Goal: Transaction & Acquisition: Purchase product/service

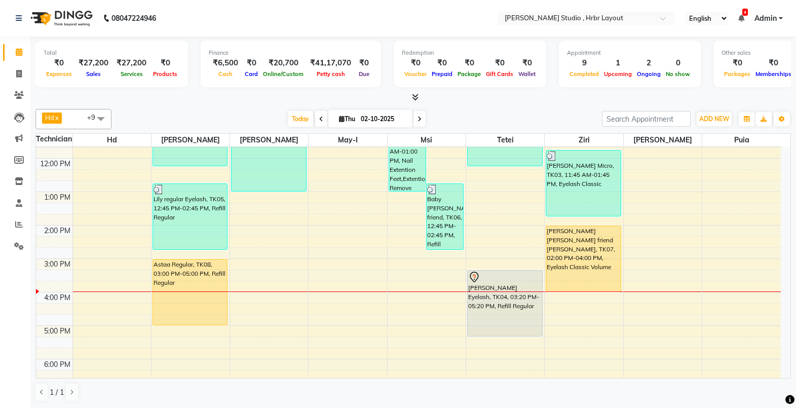
scroll to position [123, 0]
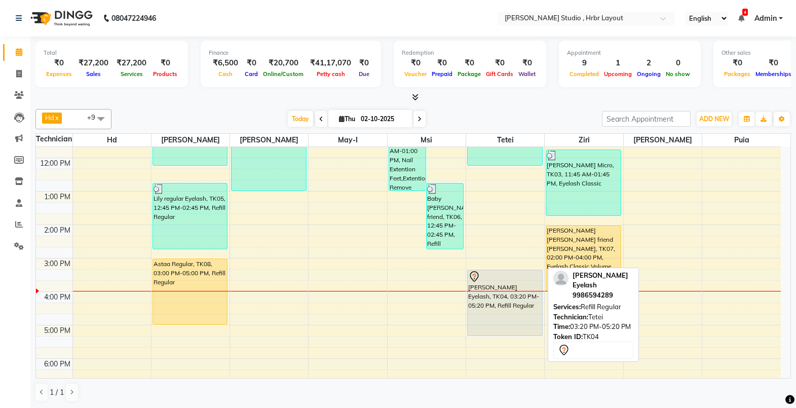
click at [514, 292] on div "[PERSON_NAME] Eyelash, TK04, 03:20 PM-05:20 PM, Refill Regular" at bounding box center [505, 302] width 74 height 65
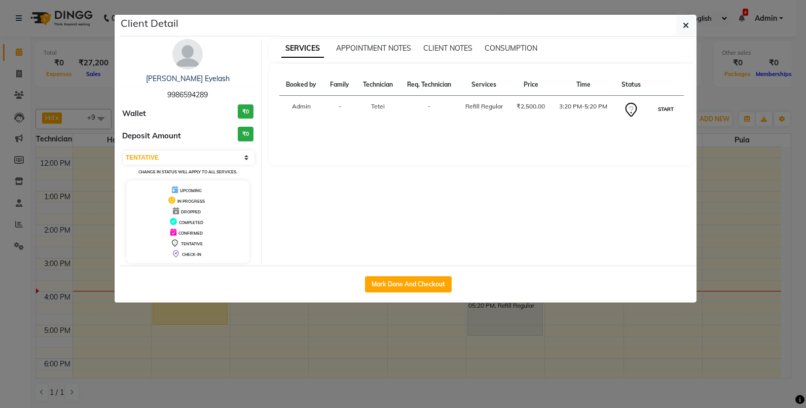
click at [664, 111] on button "START" at bounding box center [665, 109] width 21 height 13
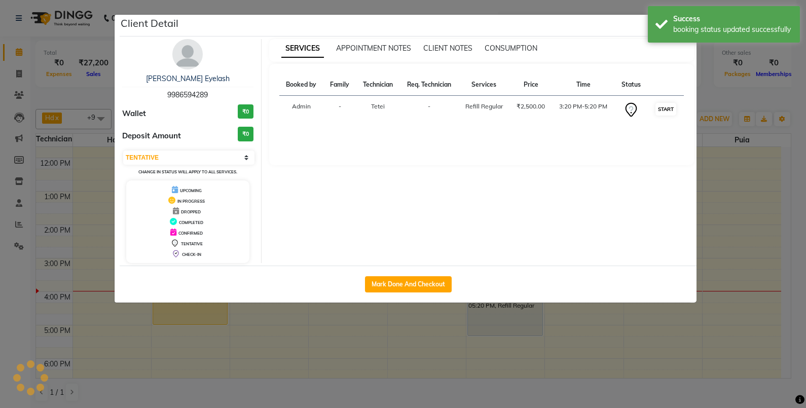
select select "1"
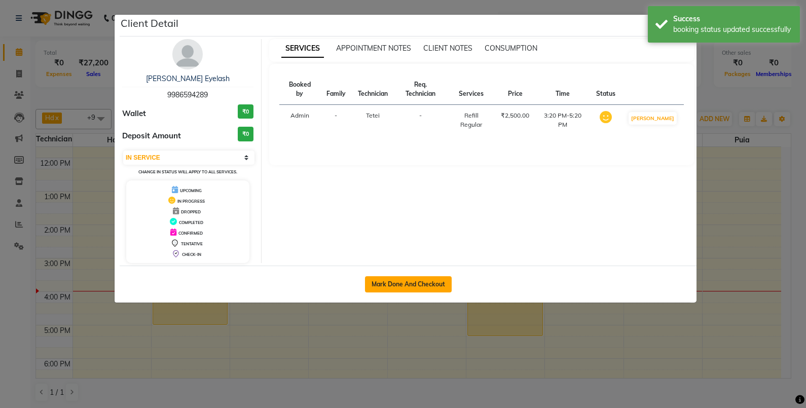
click at [417, 291] on button "Mark Done And Checkout" at bounding box center [408, 284] width 87 height 16
select select "service"
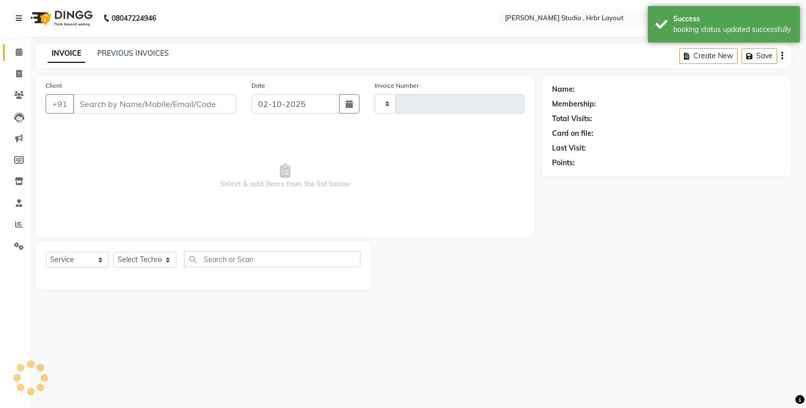
type input "1329"
select select "5084"
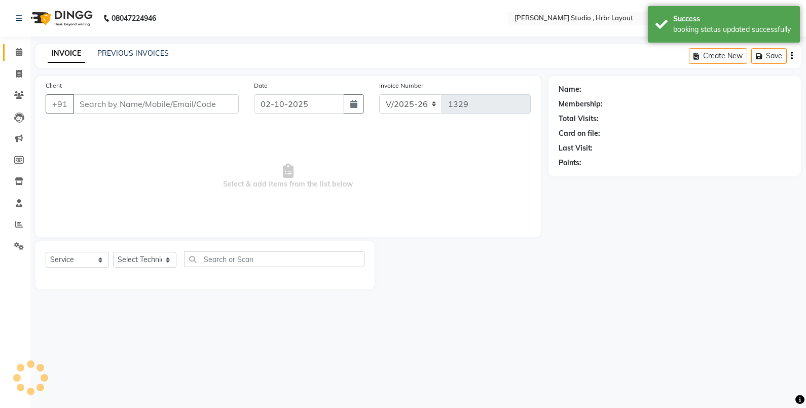
type input "9986594289"
select select "92020"
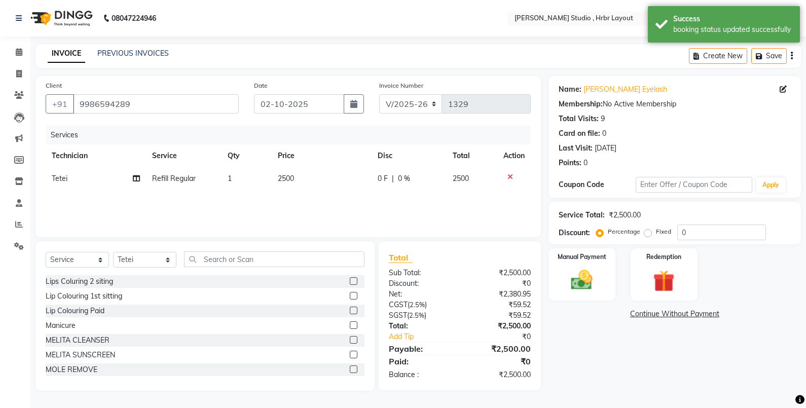
click at [59, 177] on span "Tetei" at bounding box center [60, 178] width 16 height 9
select select "92020"
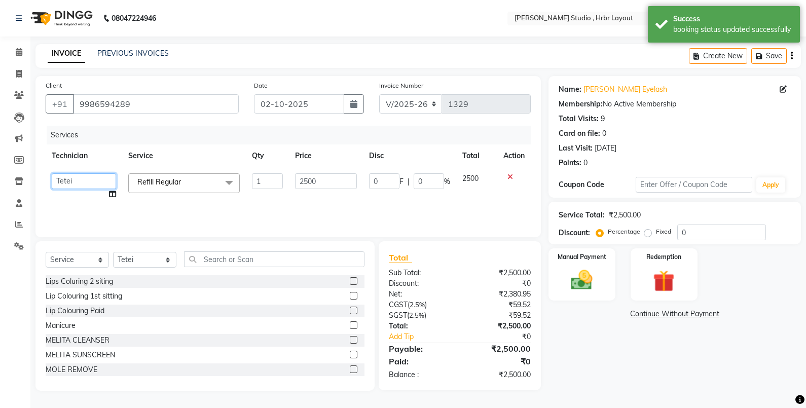
click at [78, 177] on select "[PERSON_NAME] Nail Arts Hd [PERSON_NAME] [PERSON_NAME] [PERSON_NAME]-i Msi [PER…" at bounding box center [84, 181] width 64 height 16
select select "69678"
click at [381, 183] on input "0" at bounding box center [384, 181] width 30 height 16
type input "500"
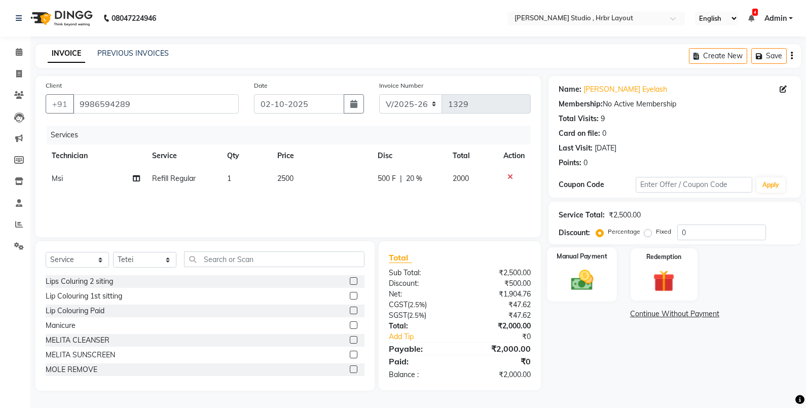
click at [591, 290] on img at bounding box center [581, 280] width 36 height 26
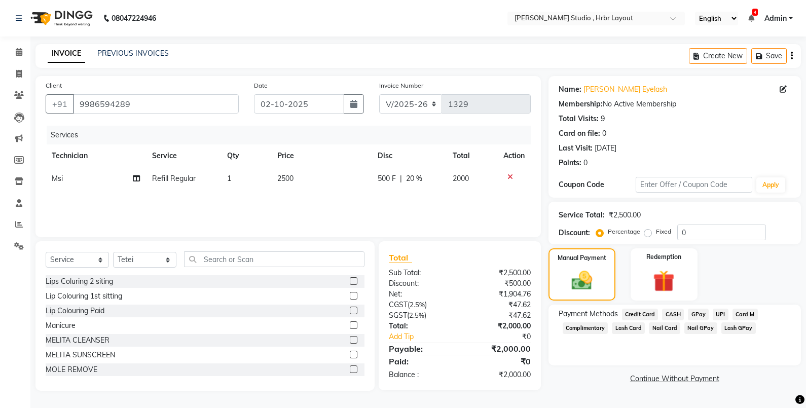
click at [735, 328] on span "Lash GPay" at bounding box center [738, 328] width 34 height 12
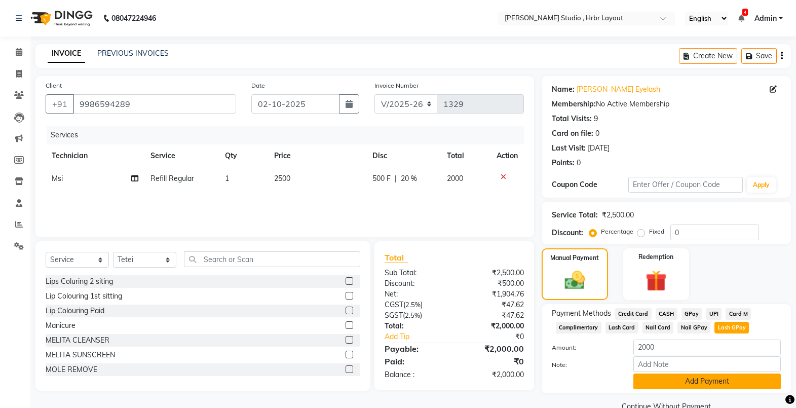
click at [698, 376] on button "Add Payment" at bounding box center [706, 381] width 147 height 16
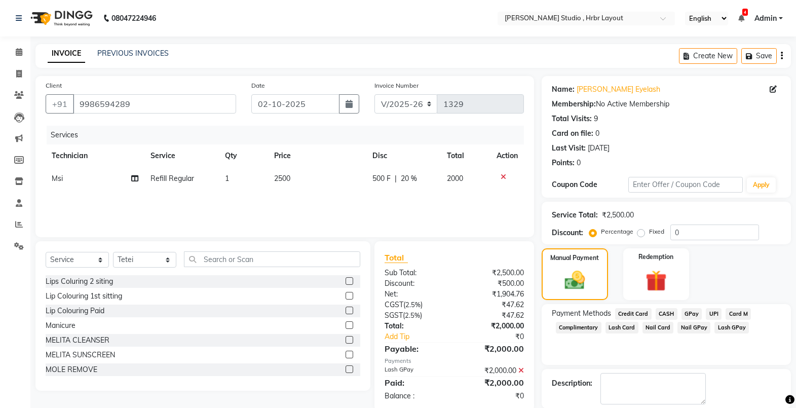
scroll to position [50, 0]
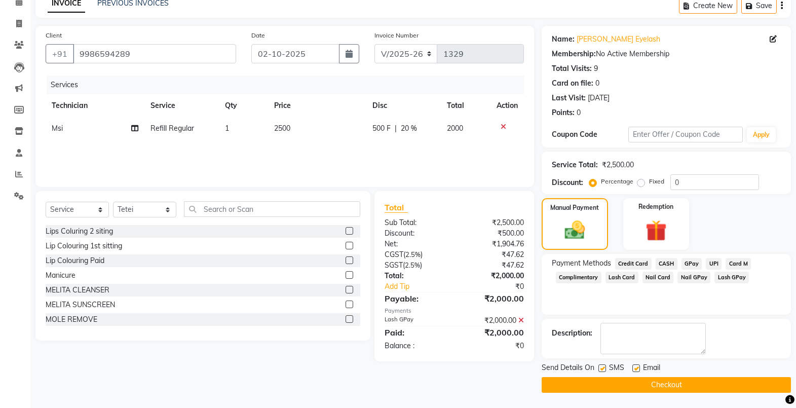
click at [683, 386] on button "Checkout" at bounding box center [666, 385] width 249 height 16
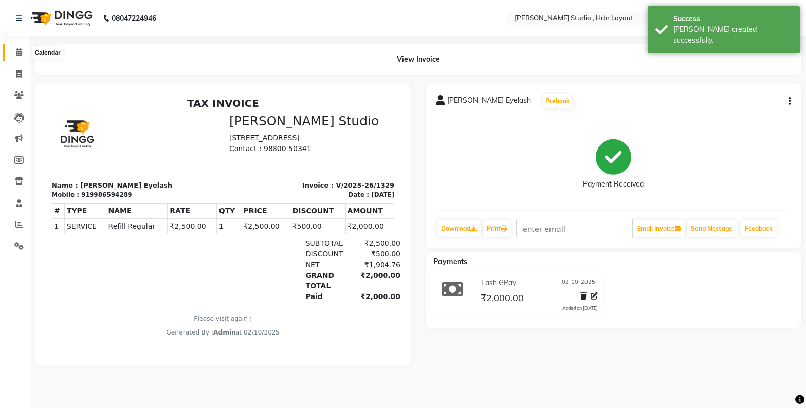
click at [18, 53] on icon at bounding box center [19, 52] width 7 height 8
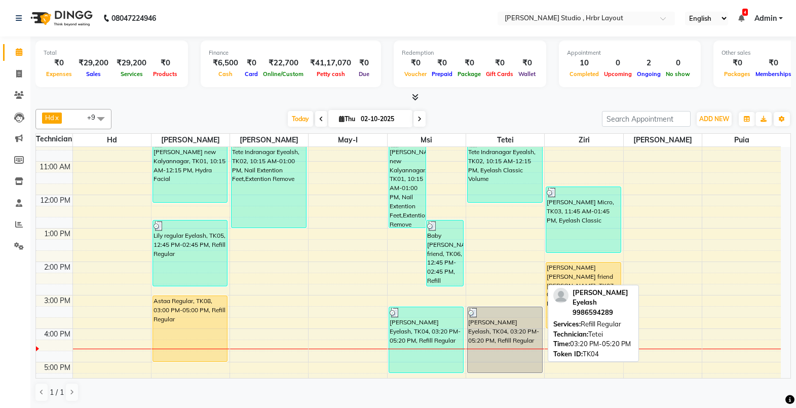
scroll to position [112, 0]
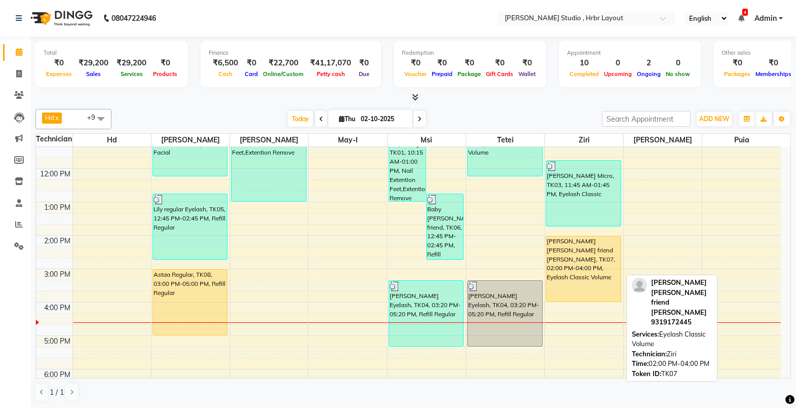
click at [562, 255] on div "[PERSON_NAME] [PERSON_NAME] friend [PERSON_NAME], TK07, 02:00 PM-04:00 PM, Eyel…" at bounding box center [583, 268] width 74 height 65
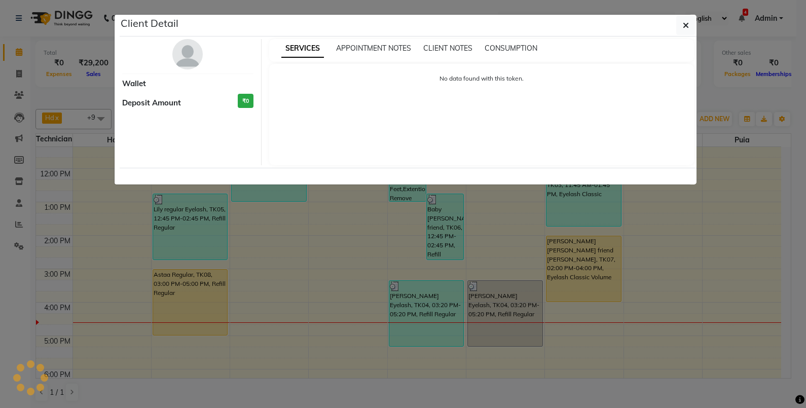
select select "1"
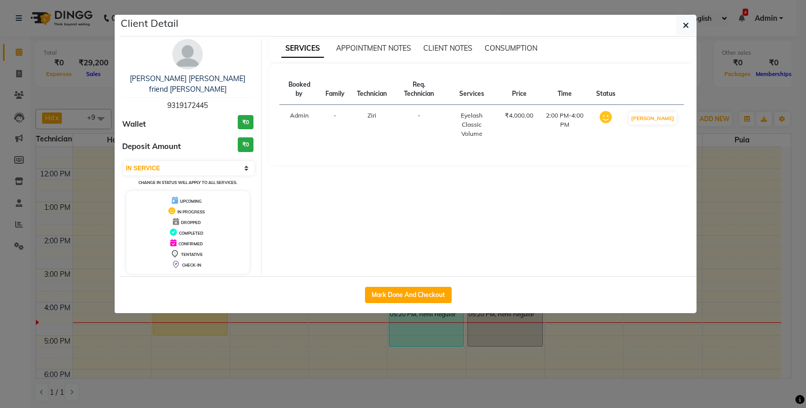
click at [403, 293] on div "Mark Done And Checkout" at bounding box center [408, 294] width 577 height 37
click at [397, 287] on button "Mark Done And Checkout" at bounding box center [408, 295] width 87 height 16
select select "service"
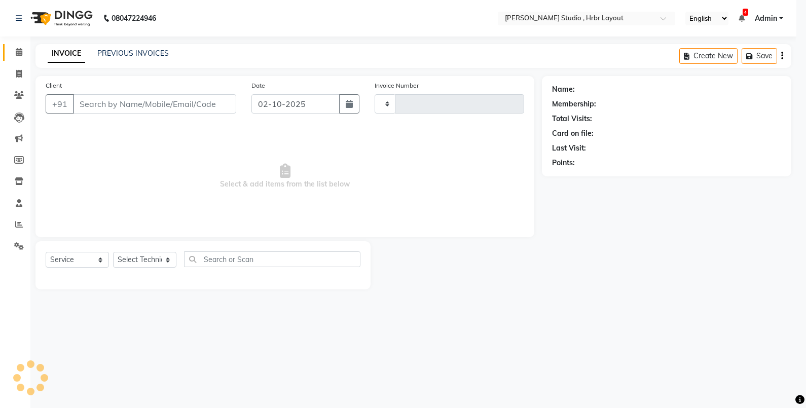
type input "1330"
select select "3"
select select "5084"
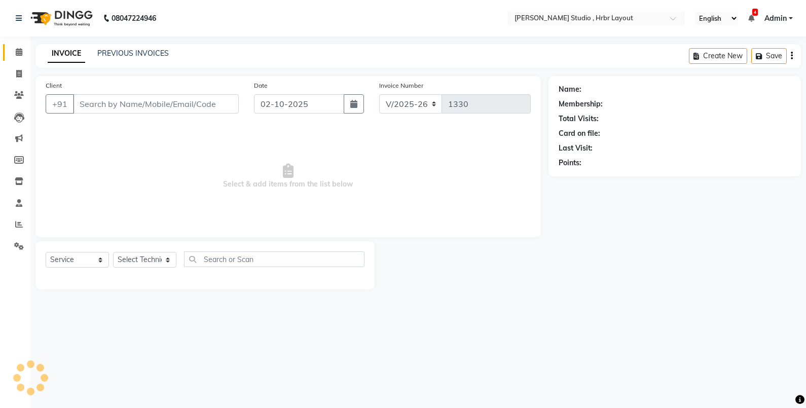
type input "9319172445"
select select "32531"
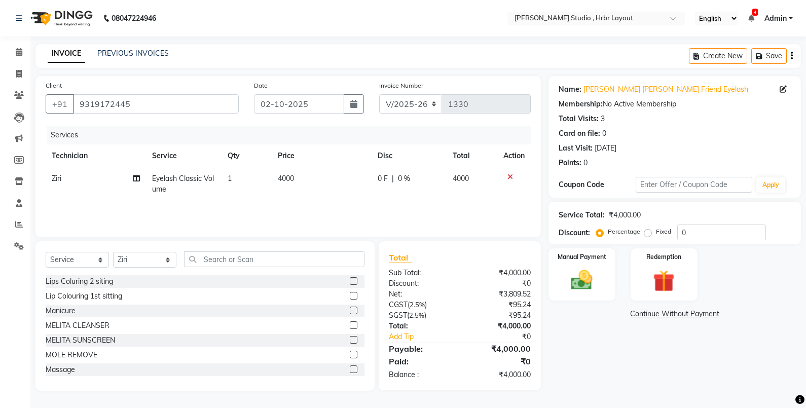
click at [188, 172] on td "Eyelash Classic Volume" at bounding box center [184, 183] width 76 height 33
select select "32531"
click at [221, 184] on span at bounding box center [229, 182] width 20 height 19
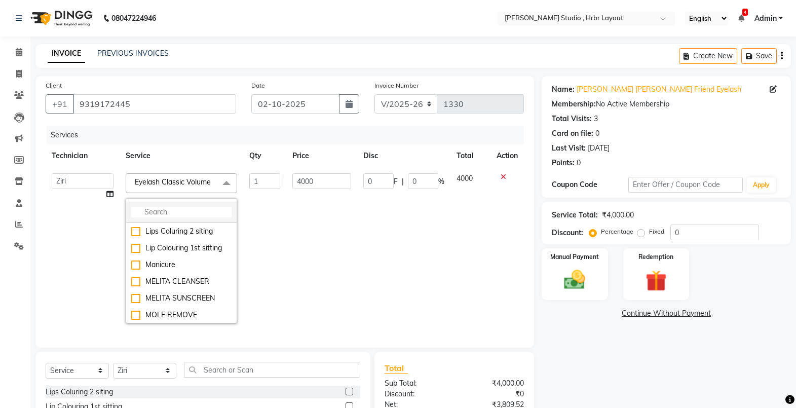
click at [175, 211] on input "multiselect-search" at bounding box center [181, 212] width 100 height 11
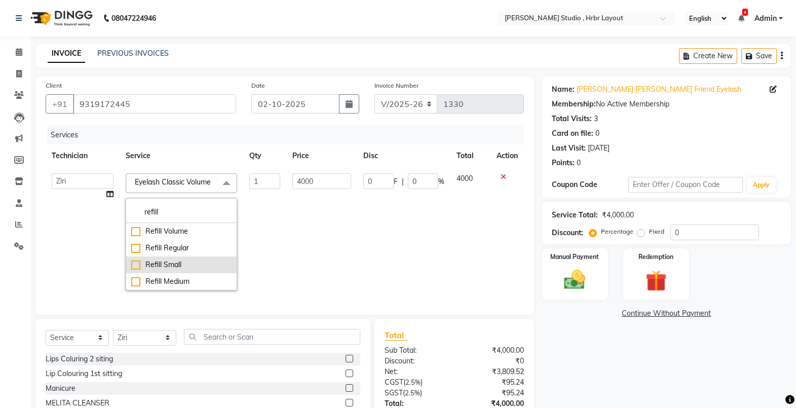
type input "refill"
click at [160, 266] on div "Refill Small" at bounding box center [181, 264] width 100 height 11
checkbox input "true"
type input "1500"
click at [172, 250] on div "Refill Regular" at bounding box center [181, 248] width 100 height 11
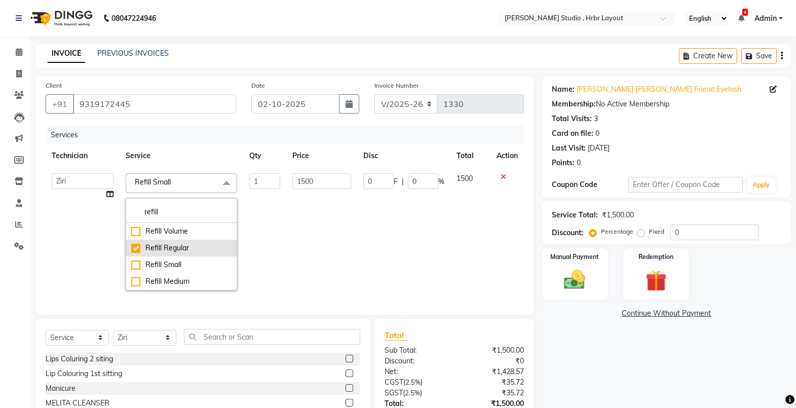
checkbox input "true"
checkbox input "false"
type input "2500"
click at [164, 233] on div "Refill Volume" at bounding box center [181, 231] width 100 height 11
checkbox input "true"
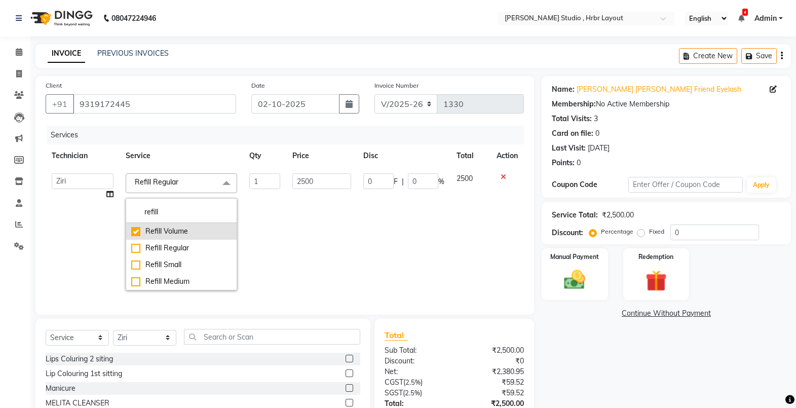
checkbox input "false"
type input "3000"
click at [339, 211] on td "3000" at bounding box center [321, 231] width 71 height 129
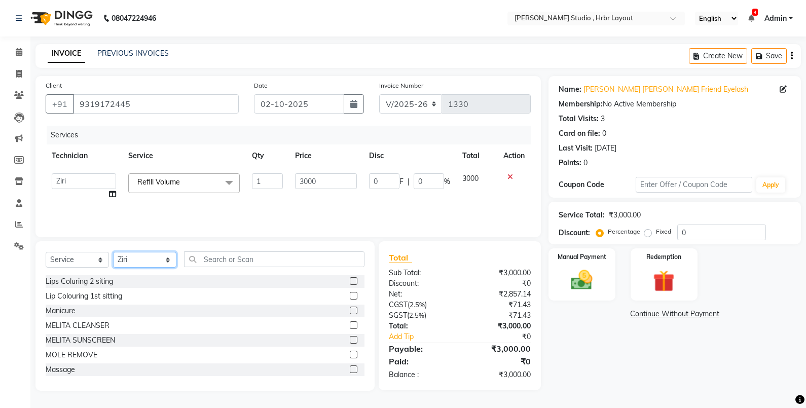
click at [155, 260] on select "Select Technician [PERSON_NAME] Nail Arts Hd [PERSON_NAME] [PERSON_NAME] [PERSO…" at bounding box center [144, 260] width 63 height 16
select select "84206"
click at [113, 252] on select "Select Technician [PERSON_NAME] Nail Arts Hd [PERSON_NAME] [PERSON_NAME] [PERSO…" at bounding box center [144, 260] width 63 height 16
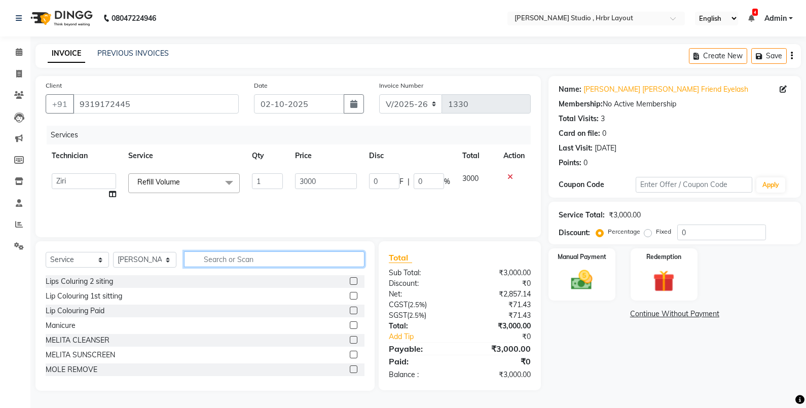
click at [228, 258] on input "text" at bounding box center [274, 259] width 180 height 16
type input "n"
type input "E"
type input "gel"
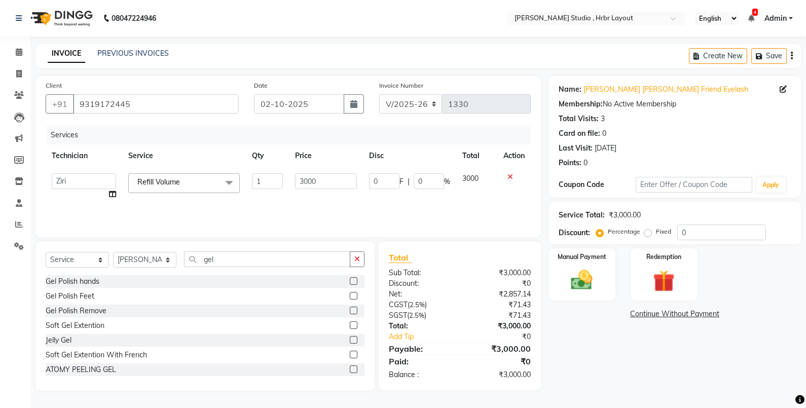
click at [350, 281] on label at bounding box center [354, 281] width 8 height 8
click at [350, 281] on input "checkbox" at bounding box center [353, 281] width 7 height 7
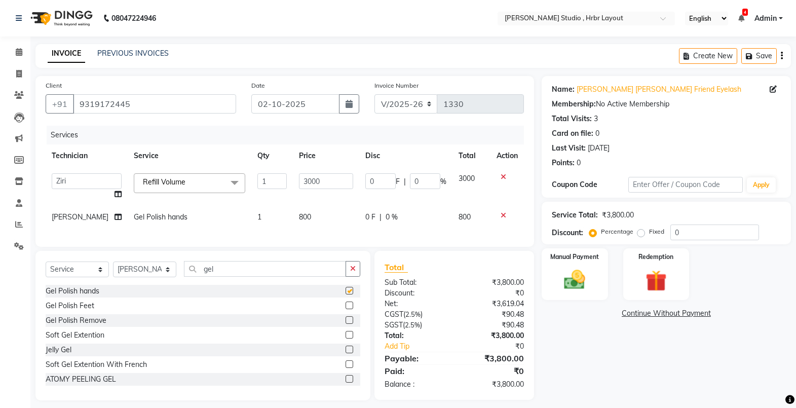
checkbox input "false"
click at [575, 288] on img at bounding box center [575, 279] width 36 height 25
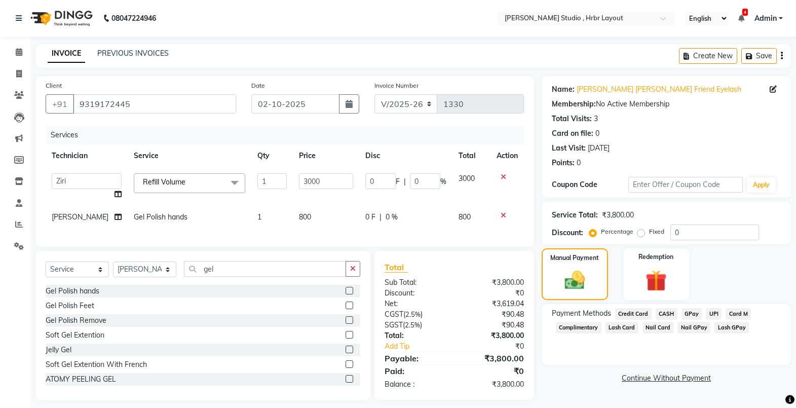
click at [728, 327] on span "Lash GPay" at bounding box center [731, 328] width 34 height 12
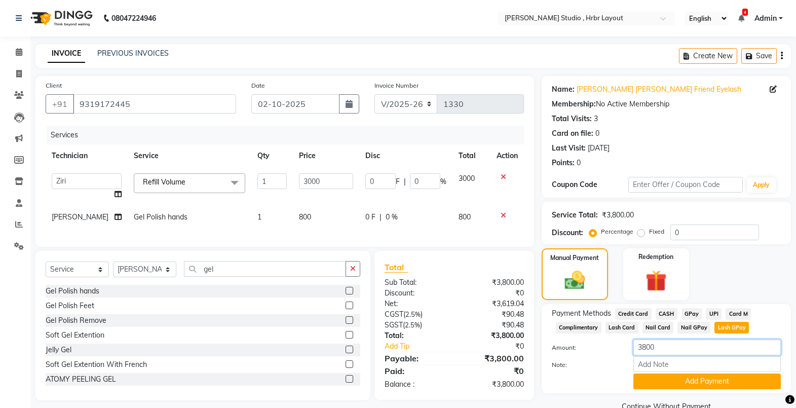
click at [658, 349] on input "3800" at bounding box center [706, 347] width 147 height 16
type input "3"
type input "100"
click at [671, 378] on button "Add Payment" at bounding box center [706, 381] width 147 height 16
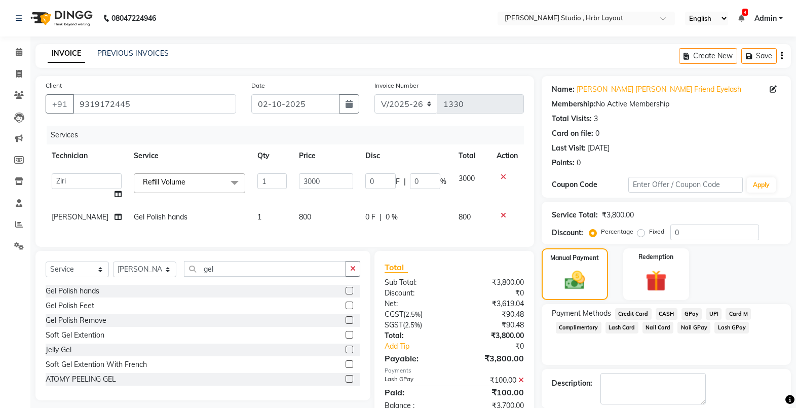
click at [663, 313] on span "CASH" at bounding box center [667, 314] width 22 height 12
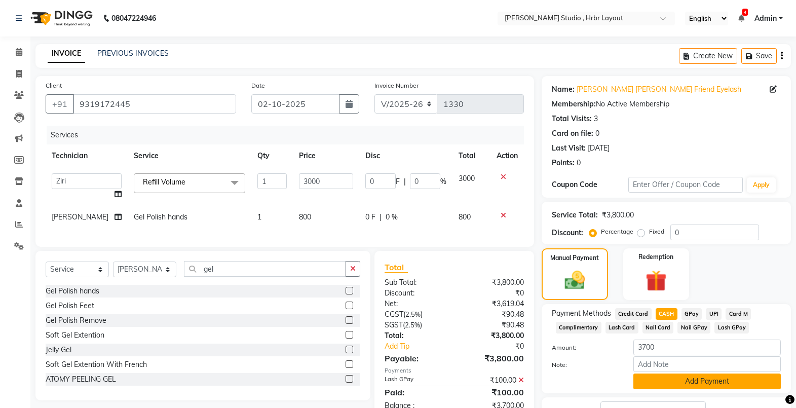
click at [682, 374] on button "Add Payment" at bounding box center [706, 381] width 147 height 16
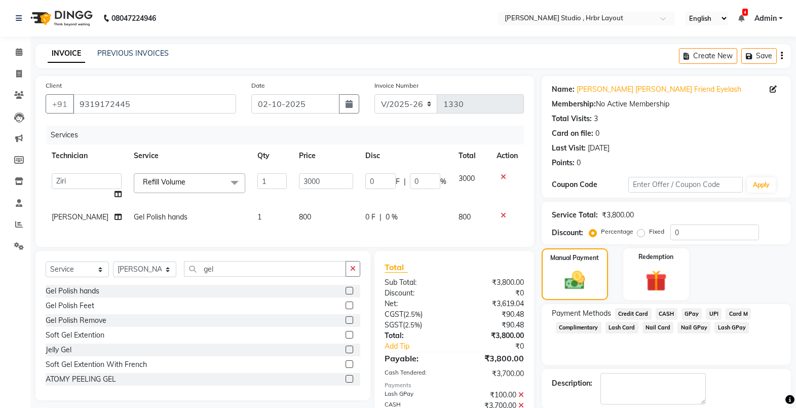
scroll to position [63, 0]
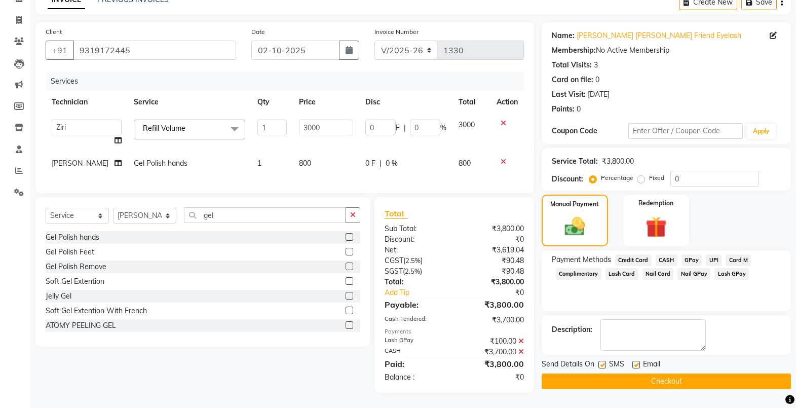
click at [668, 373] on button "Checkout" at bounding box center [666, 381] width 249 height 16
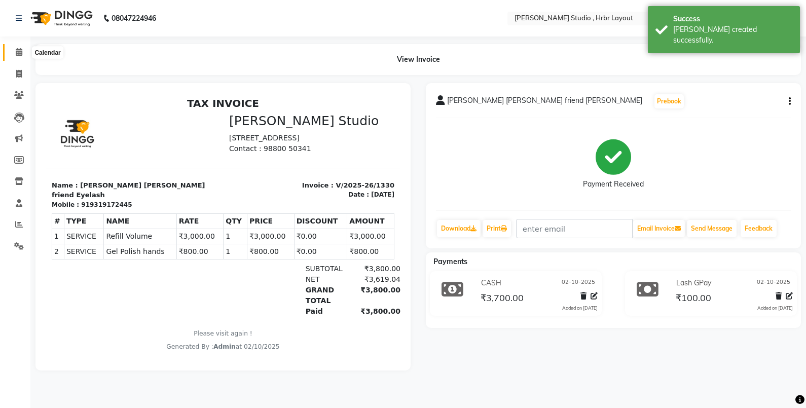
click at [24, 51] on span at bounding box center [19, 53] width 18 height 12
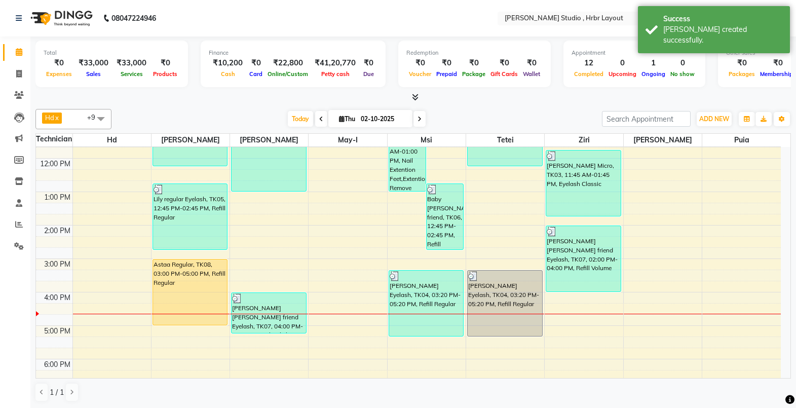
scroll to position [126, 0]
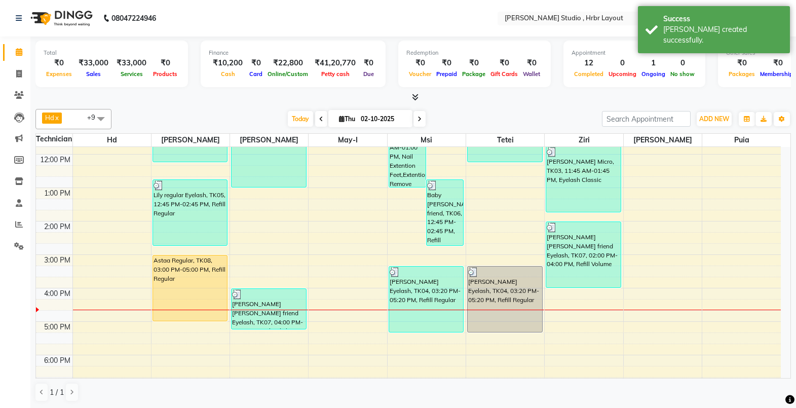
click at [291, 330] on div "8:00 AM 9:00 AM 10:00 AM 11:00 AM 12:00 PM 1:00 PM 2:00 PM 3:00 PM 4:00 PM 5:00…" at bounding box center [408, 238] width 745 height 434
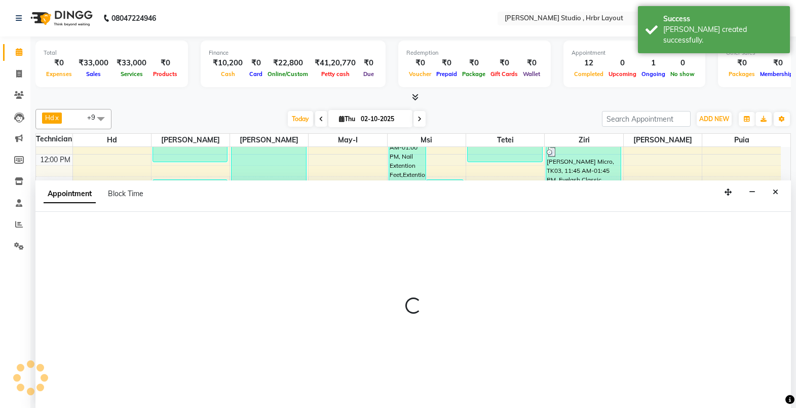
scroll to position [1, 0]
select select "84206"
select select "1020"
select select "tentative"
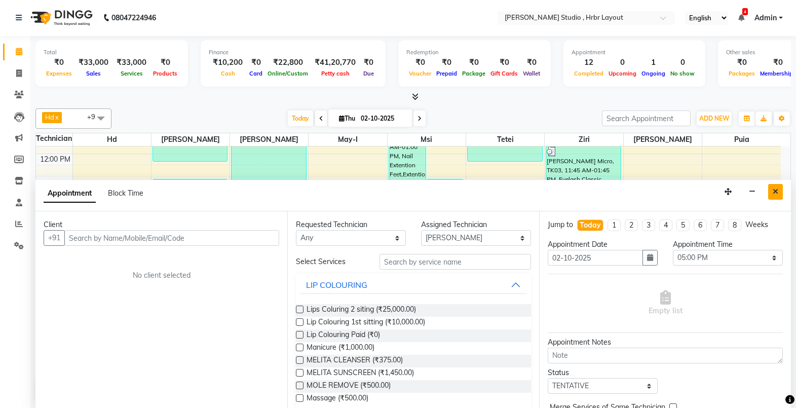
click at [776, 195] on button "Close" at bounding box center [775, 192] width 15 height 16
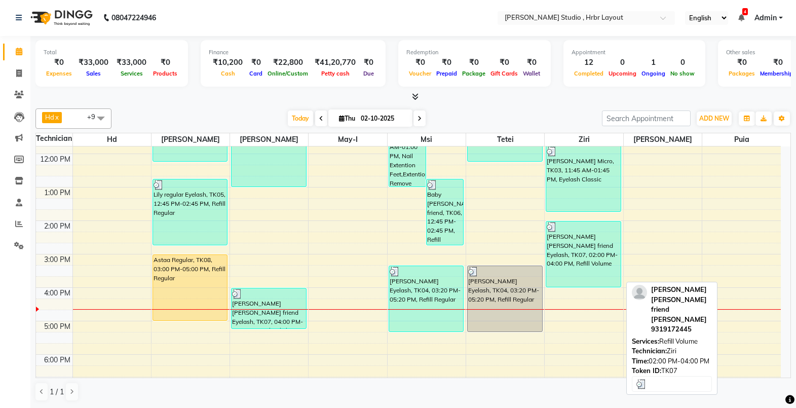
scroll to position [117, 0]
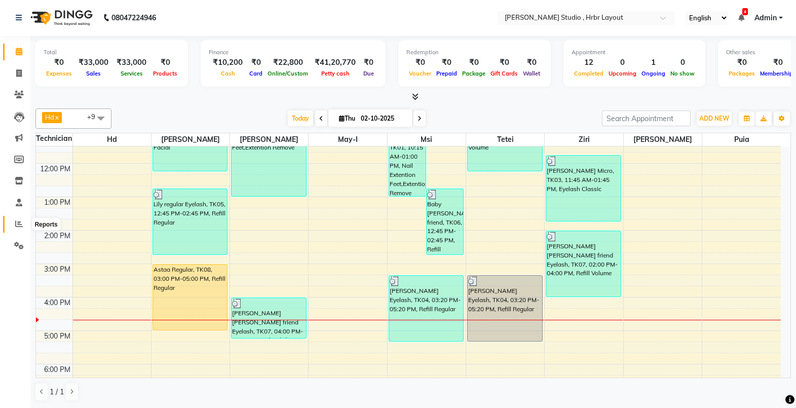
click at [21, 223] on icon at bounding box center [19, 224] width 8 height 8
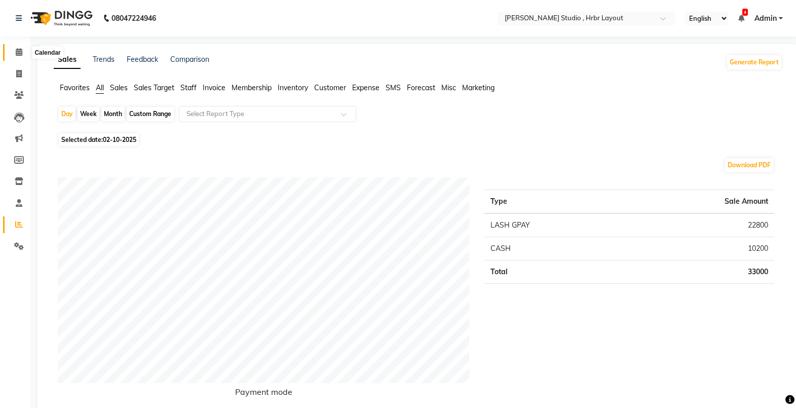
click at [19, 54] on icon at bounding box center [19, 52] width 7 height 8
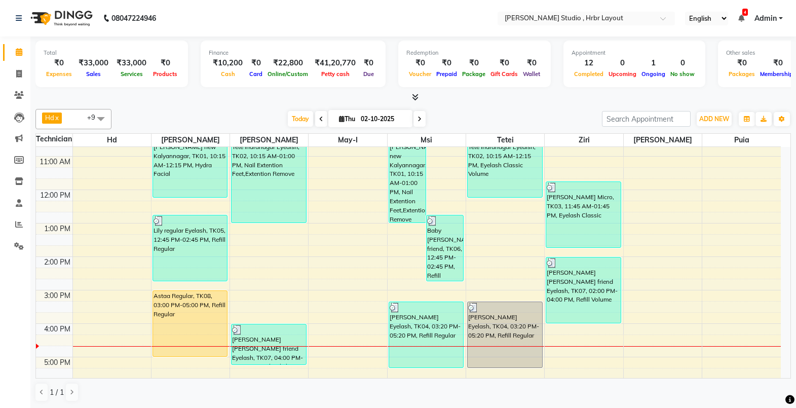
scroll to position [91, 0]
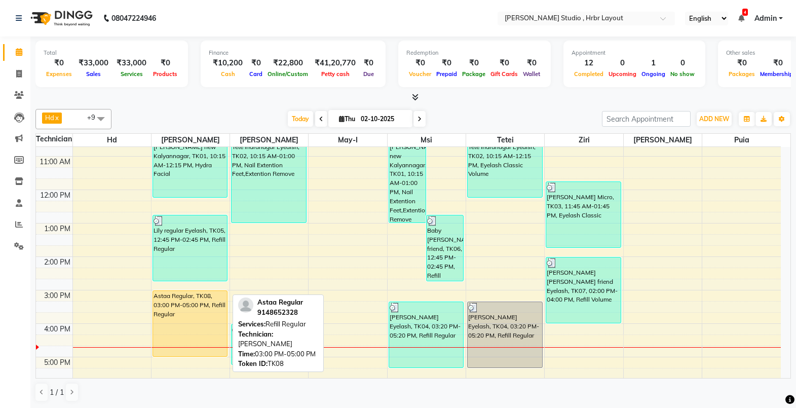
click at [171, 297] on div "Astaa Regular, TK08, 03:00 PM-05:00 PM, Refill Regular" at bounding box center [190, 323] width 74 height 65
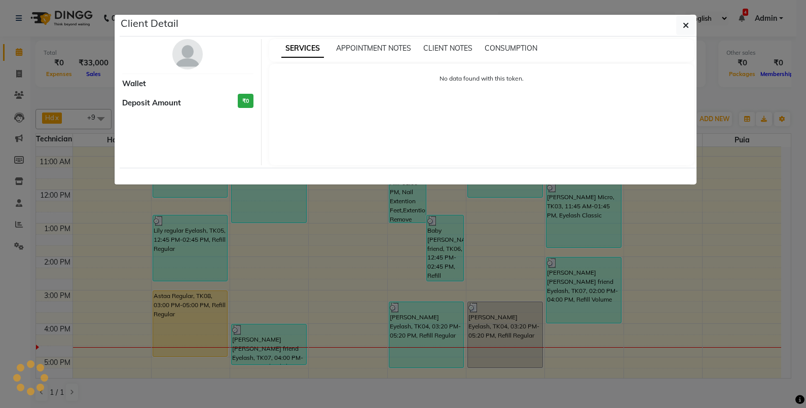
select select "1"
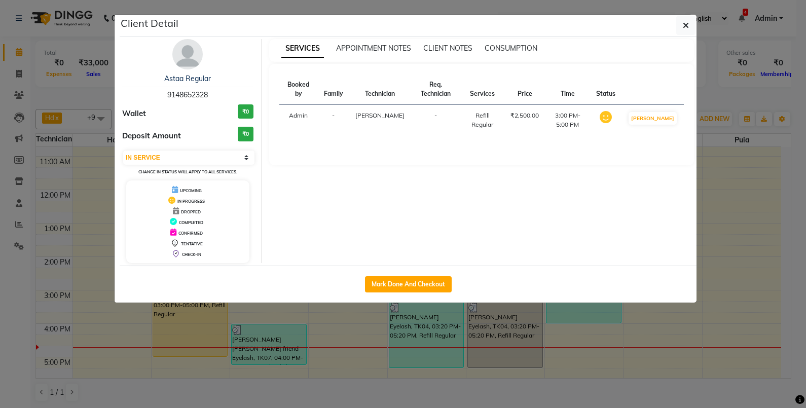
click at [566, 343] on ngb-modal-window "Client Detail Astaa Regular 9148652328 Wallet ₹0 Deposit Amount ₹0 Select IN SE…" at bounding box center [403, 204] width 806 height 408
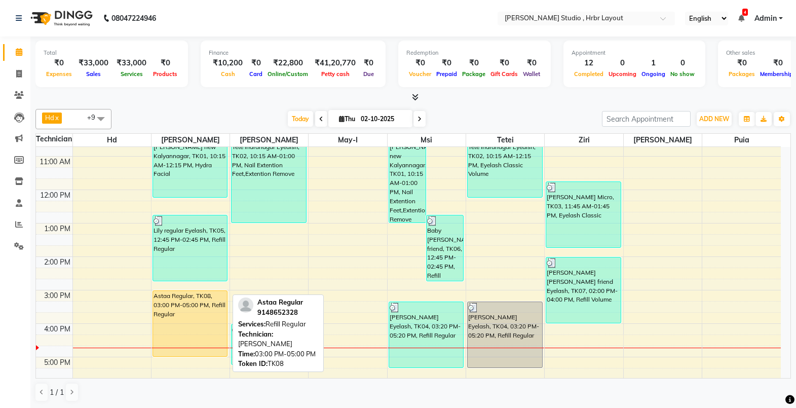
click at [194, 304] on div "Astaa Regular, TK08, 03:00 PM-05:00 PM, Refill Regular" at bounding box center [190, 323] width 74 height 65
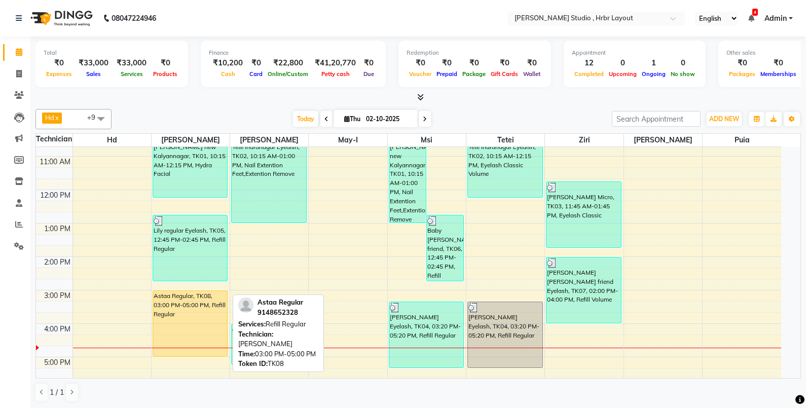
select select "1"
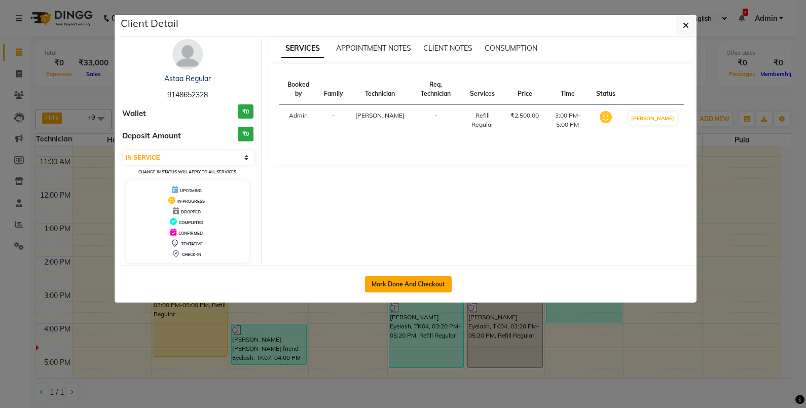
click at [434, 289] on button "Mark Done And Checkout" at bounding box center [408, 284] width 87 height 16
select select "service"
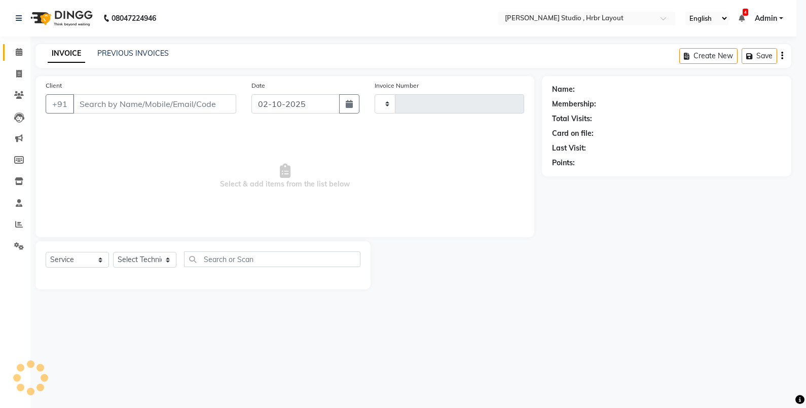
type input "1331"
select select "3"
select select "5084"
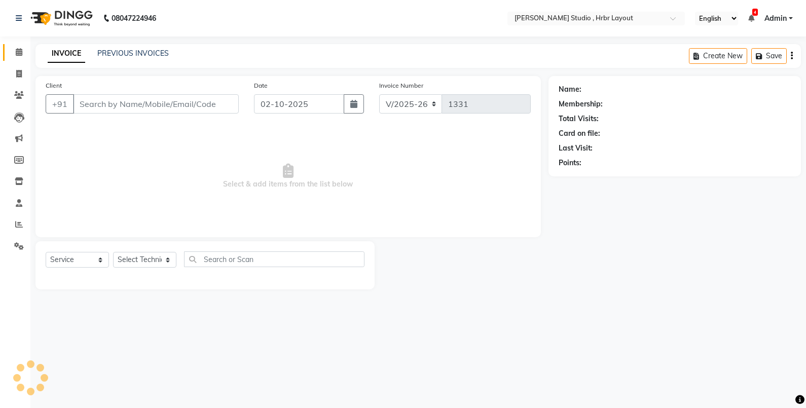
type input "9148652328"
select select "32241"
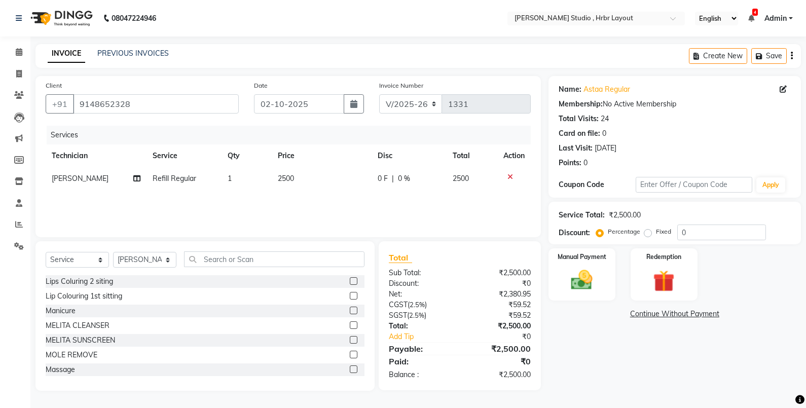
click at [166, 176] on span "Refill Regular" at bounding box center [175, 178] width 44 height 9
select select "32241"
click at [204, 181] on span "Refill Regular x" at bounding box center [183, 183] width 111 height 20
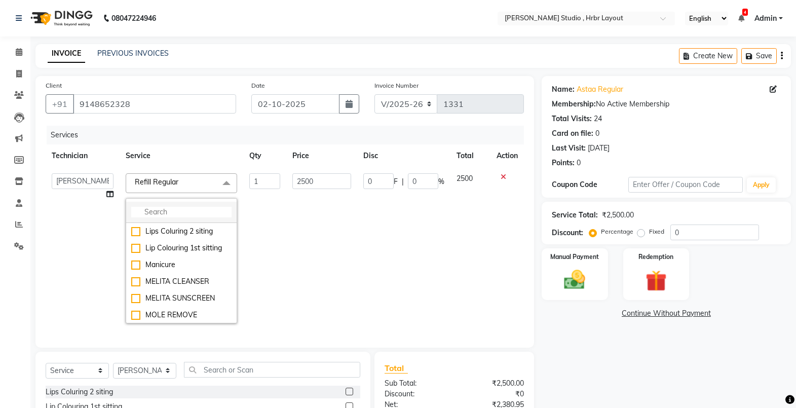
click at [165, 212] on input "multiselect-search" at bounding box center [181, 212] width 100 height 11
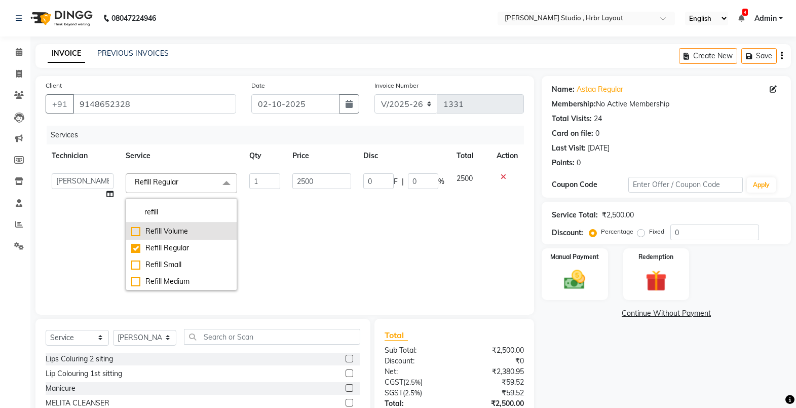
type input "refill"
click at [145, 229] on div "Refill Volume" at bounding box center [181, 231] width 100 height 11
checkbox input "true"
checkbox input "false"
type input "3000"
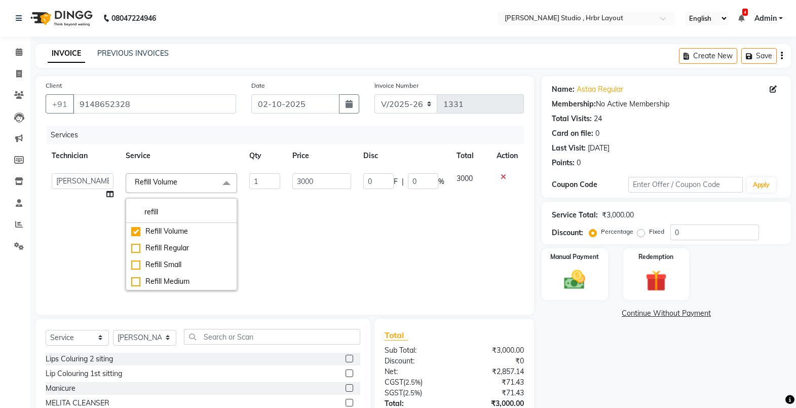
click at [357, 226] on td "0 F | 0 %" at bounding box center [403, 231] width 93 height 129
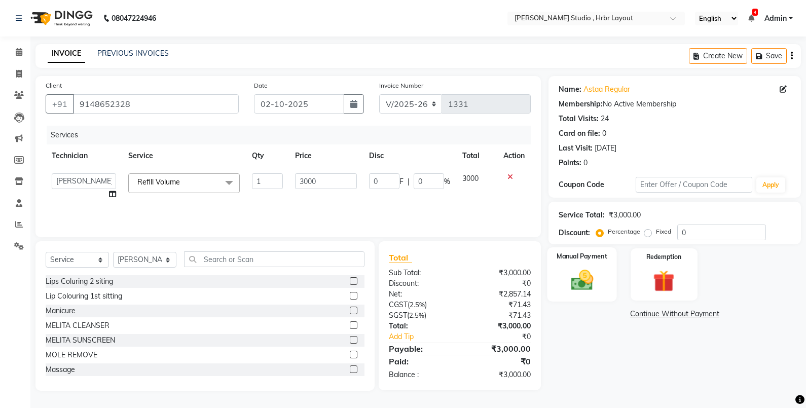
click at [583, 284] on img at bounding box center [581, 280] width 36 height 26
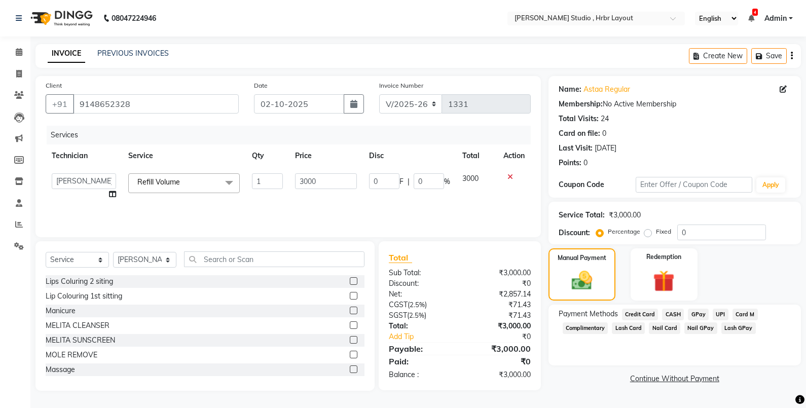
click at [679, 316] on span "CASH" at bounding box center [673, 315] width 22 height 12
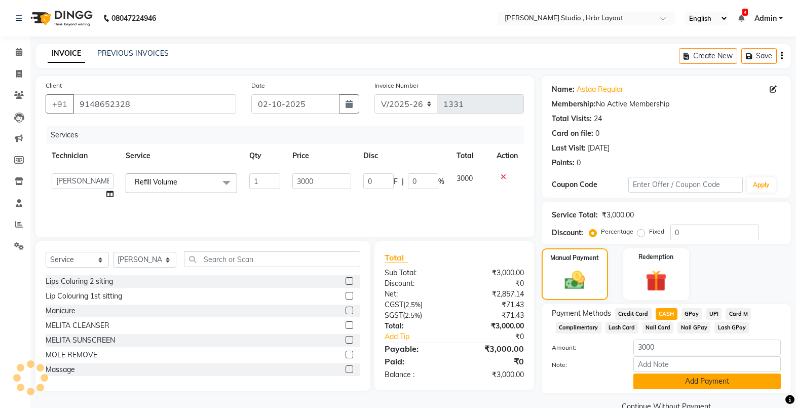
click at [675, 379] on button "Add Payment" at bounding box center [706, 381] width 147 height 16
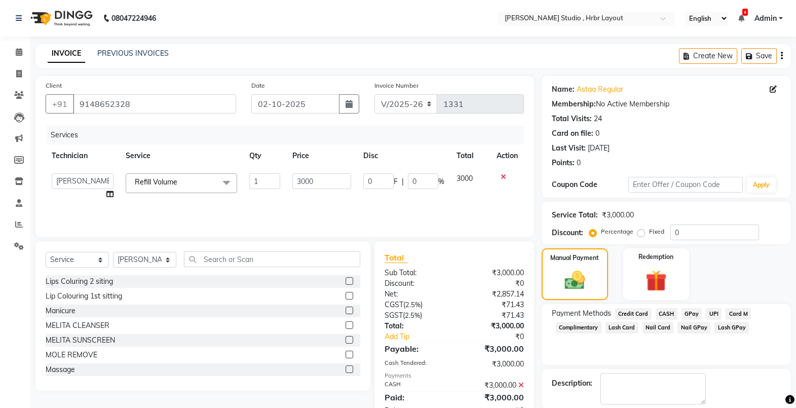
scroll to position [50, 0]
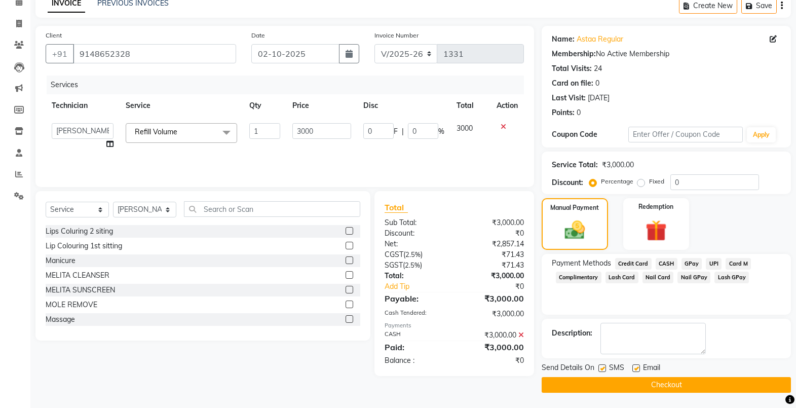
click at [637, 386] on button "Checkout" at bounding box center [666, 385] width 249 height 16
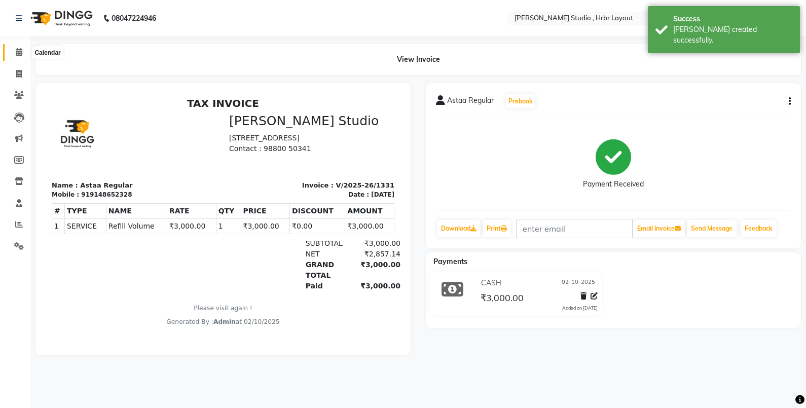
click at [15, 56] on span at bounding box center [19, 53] width 18 height 12
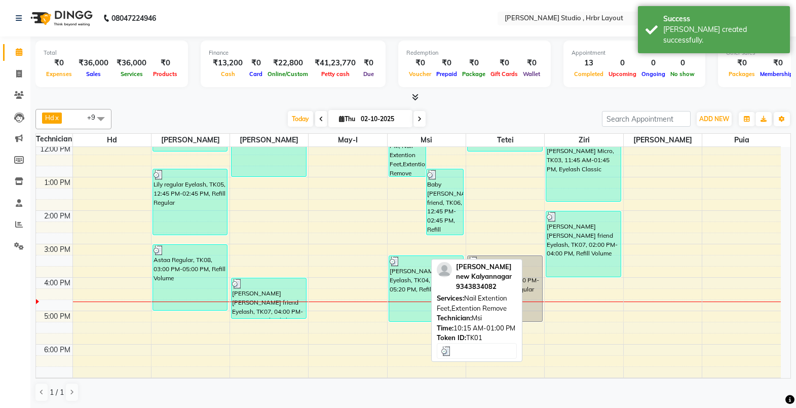
scroll to position [137, 0]
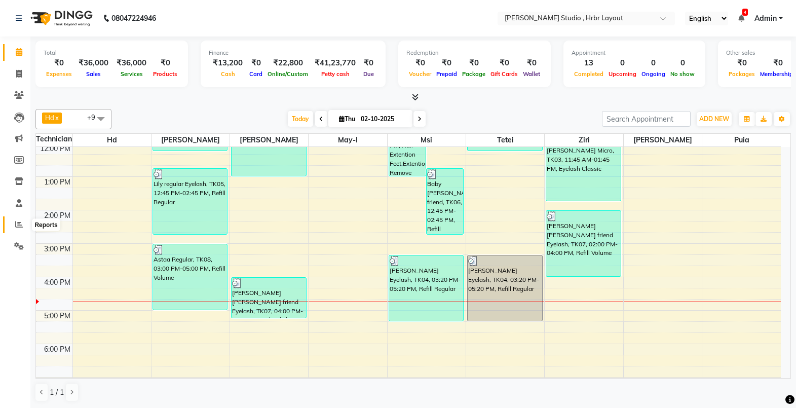
click at [18, 225] on icon at bounding box center [19, 224] width 8 height 8
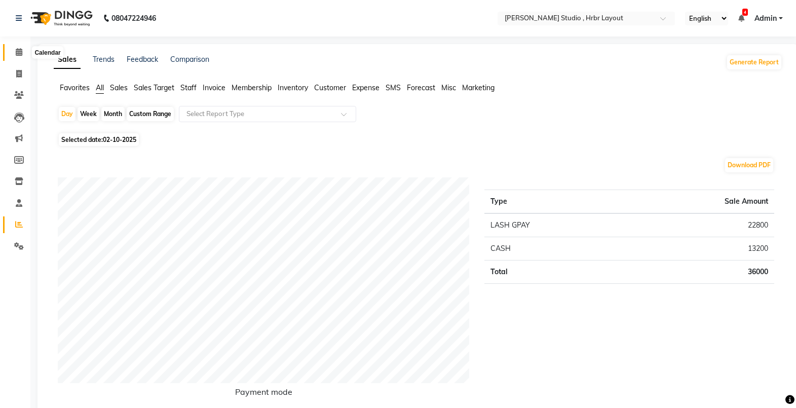
click at [16, 51] on icon at bounding box center [19, 52] width 7 height 8
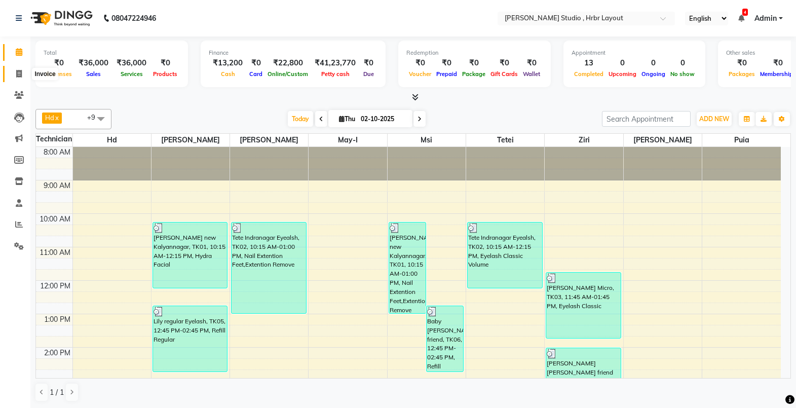
click at [23, 70] on span at bounding box center [19, 74] width 18 height 12
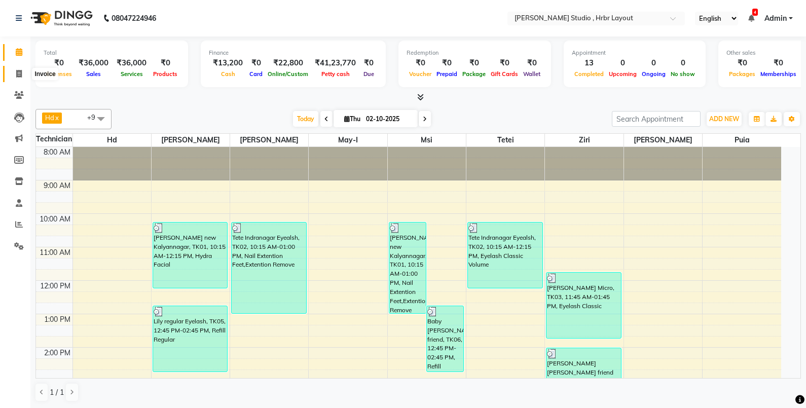
select select "service"
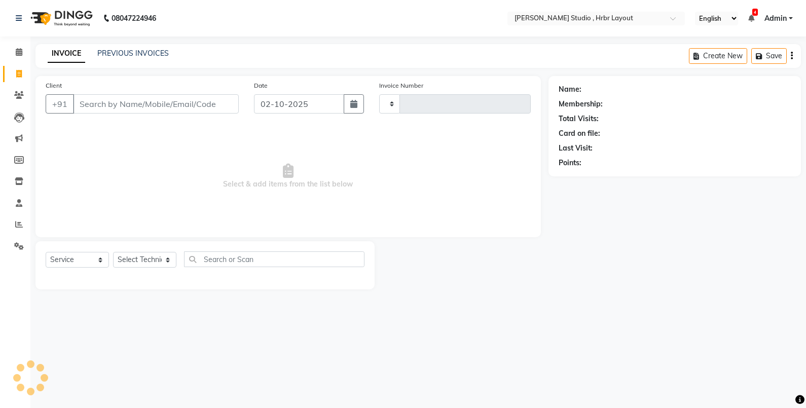
type input "1332"
select select "5084"
click at [24, 51] on span at bounding box center [19, 53] width 18 height 12
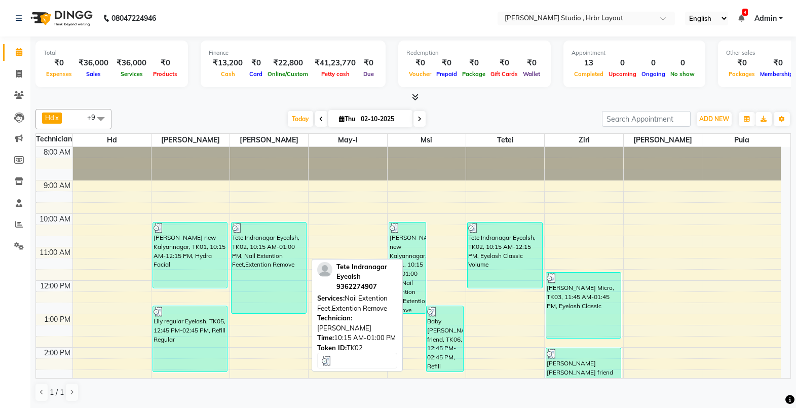
scroll to position [95, 0]
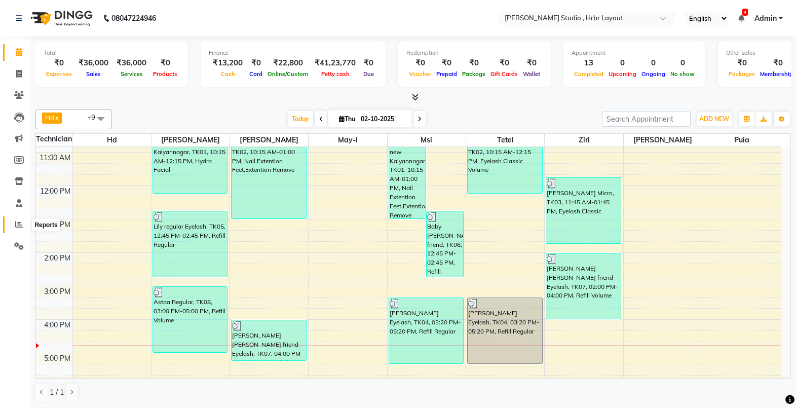
click at [16, 228] on icon at bounding box center [19, 224] width 8 height 8
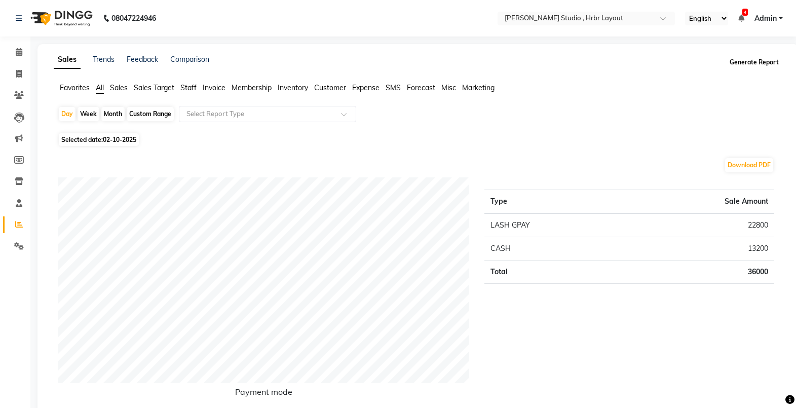
click at [754, 64] on button "Generate Report" at bounding box center [754, 62] width 54 height 14
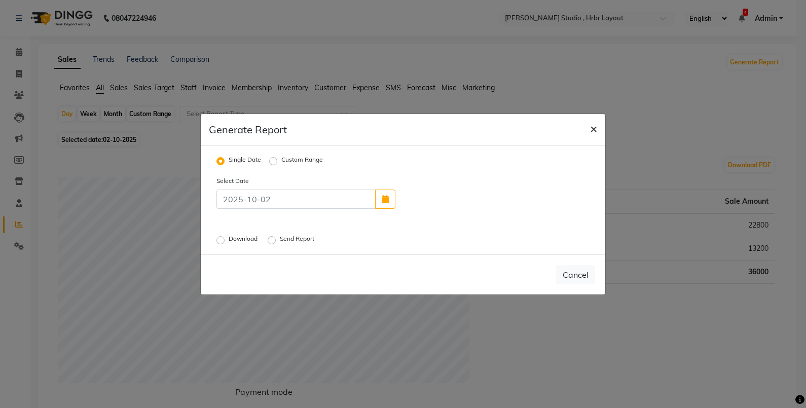
click at [589, 132] on button "×" at bounding box center [593, 128] width 23 height 28
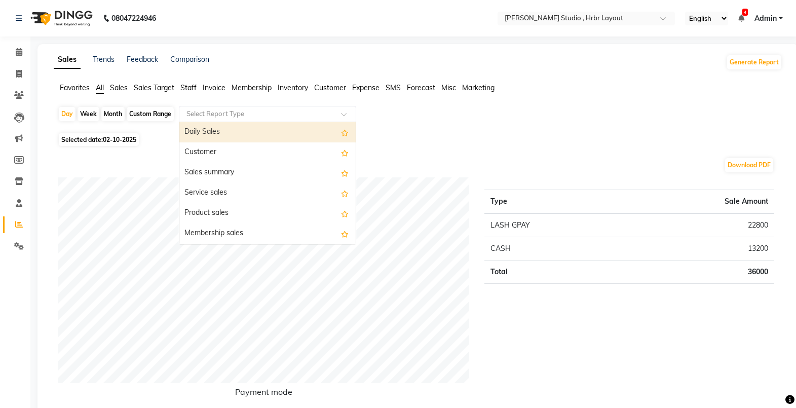
click at [231, 112] on input "text" at bounding box center [257, 114] width 146 height 10
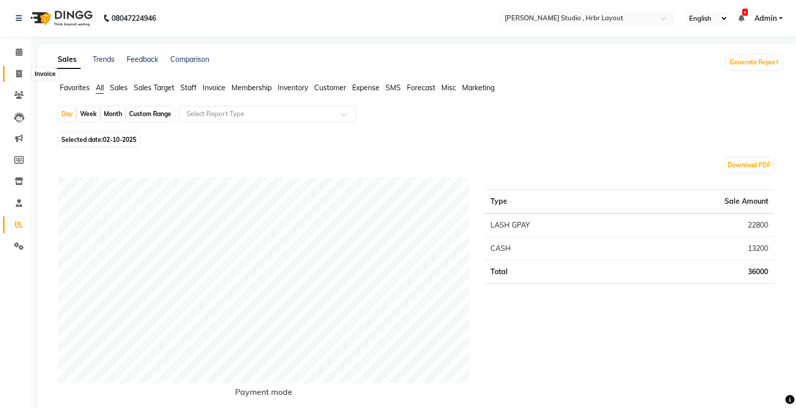
click at [20, 79] on span at bounding box center [19, 74] width 18 height 12
select select "5084"
select select "service"
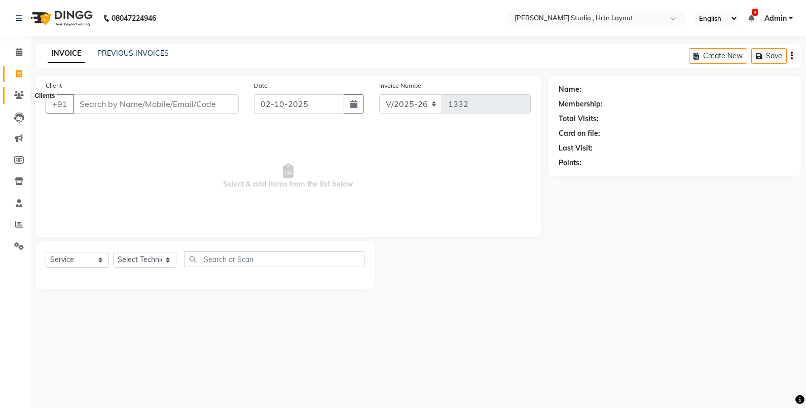
click at [20, 99] on span at bounding box center [19, 96] width 18 height 12
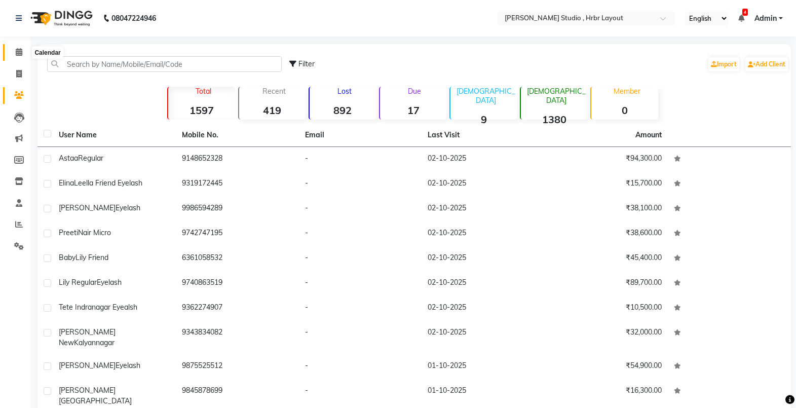
click at [15, 50] on span at bounding box center [19, 53] width 18 height 12
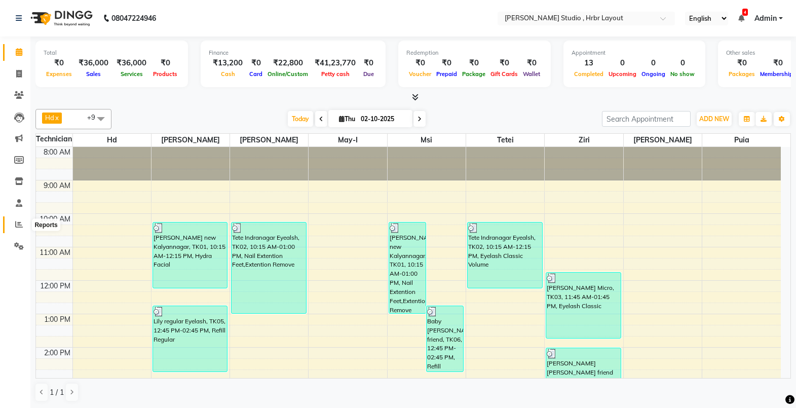
click at [20, 219] on span at bounding box center [19, 225] width 18 height 12
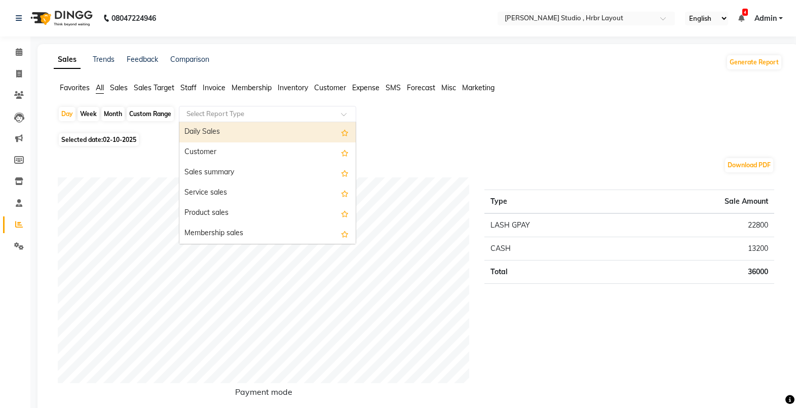
click at [253, 110] on input "text" at bounding box center [257, 114] width 146 height 10
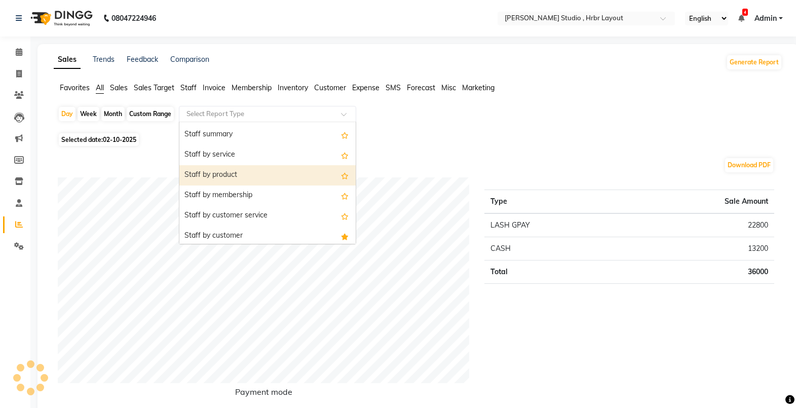
scroll to position [363, 0]
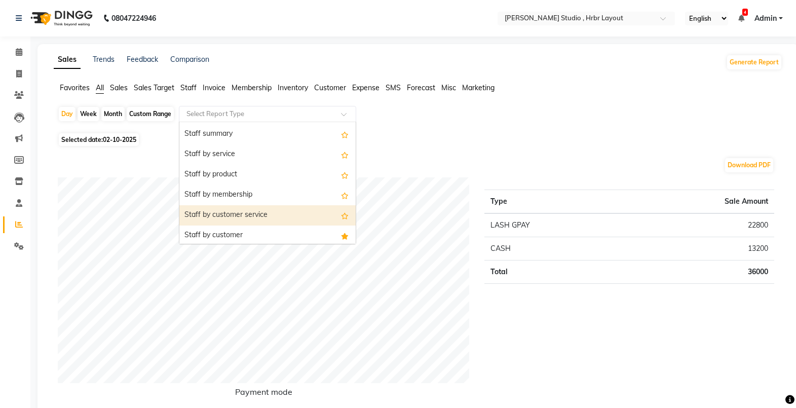
click at [249, 217] on div "Staff by customer service" at bounding box center [267, 215] width 176 height 20
select select "full_report"
select select "csv"
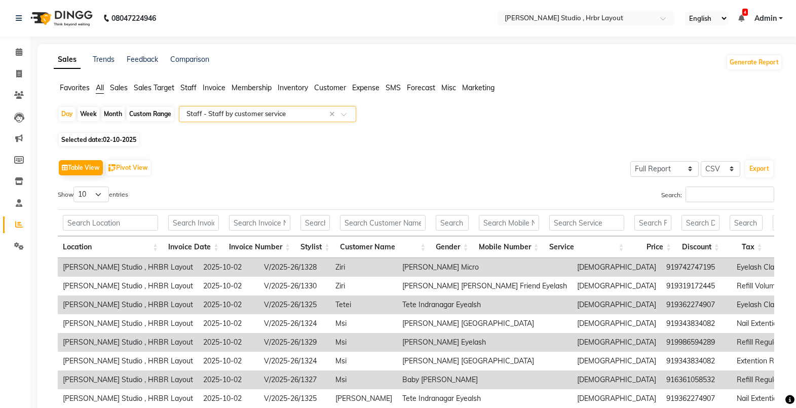
scroll to position [133, 0]
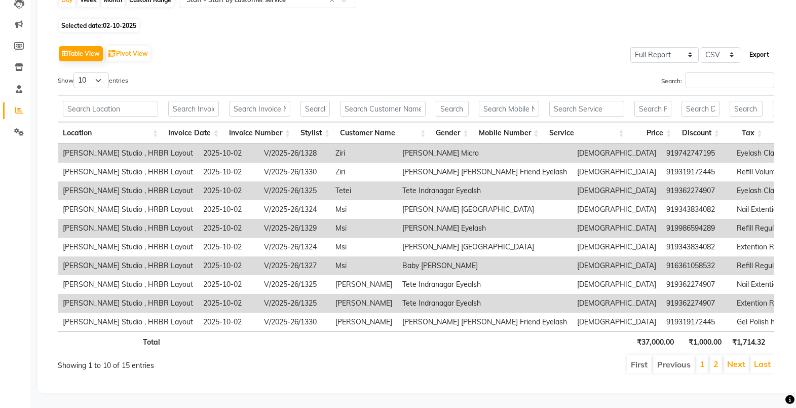
click at [756, 46] on button "Export" at bounding box center [759, 54] width 28 height 17
